Goal: Information Seeking & Learning: Learn about a topic

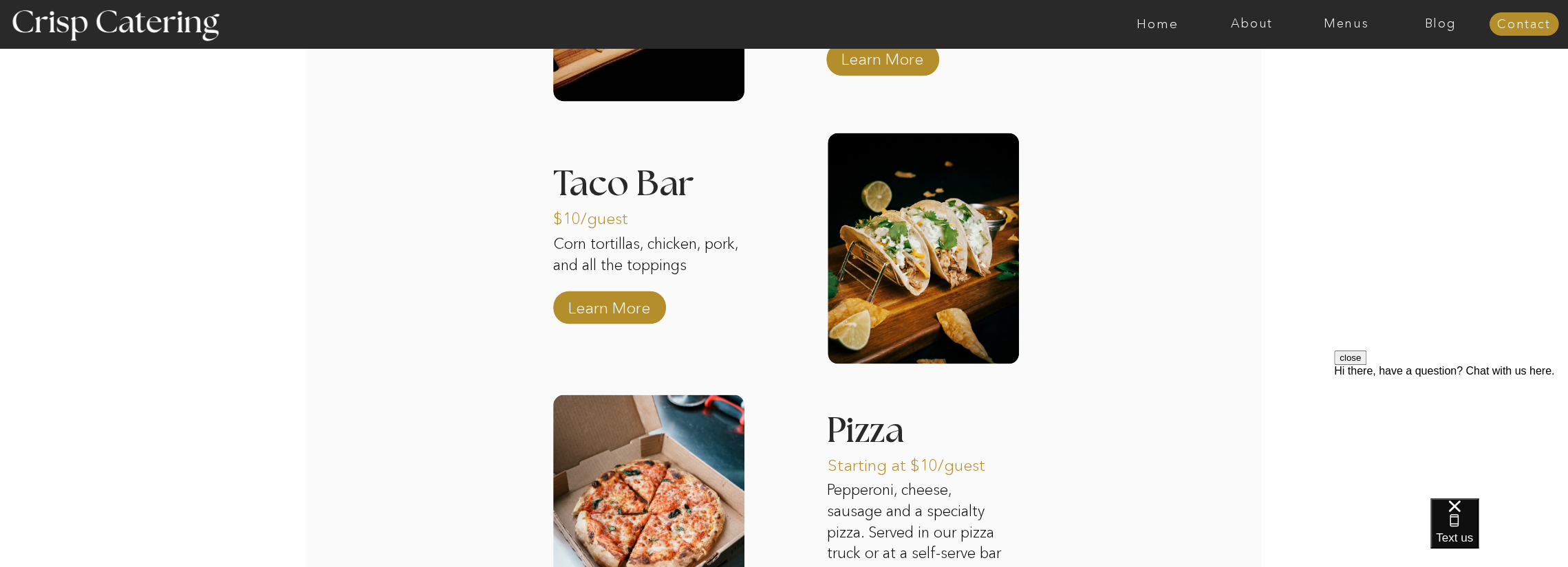
scroll to position [1991, 0]
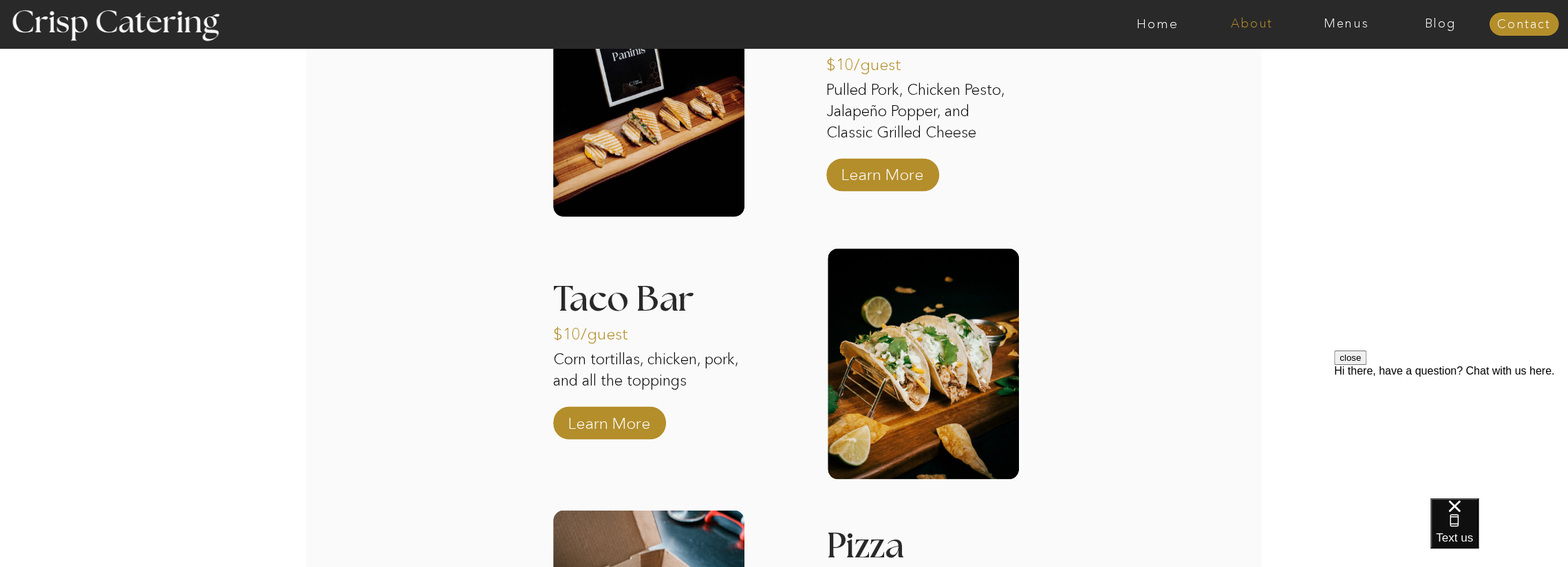
click at [1252, 23] on nav "About" at bounding box center [1251, 24] width 94 height 14
click at [1233, 98] on nav "faq" at bounding box center [1250, 99] width 69 height 13
